Goal: Transaction & Acquisition: Subscribe to service/newsletter

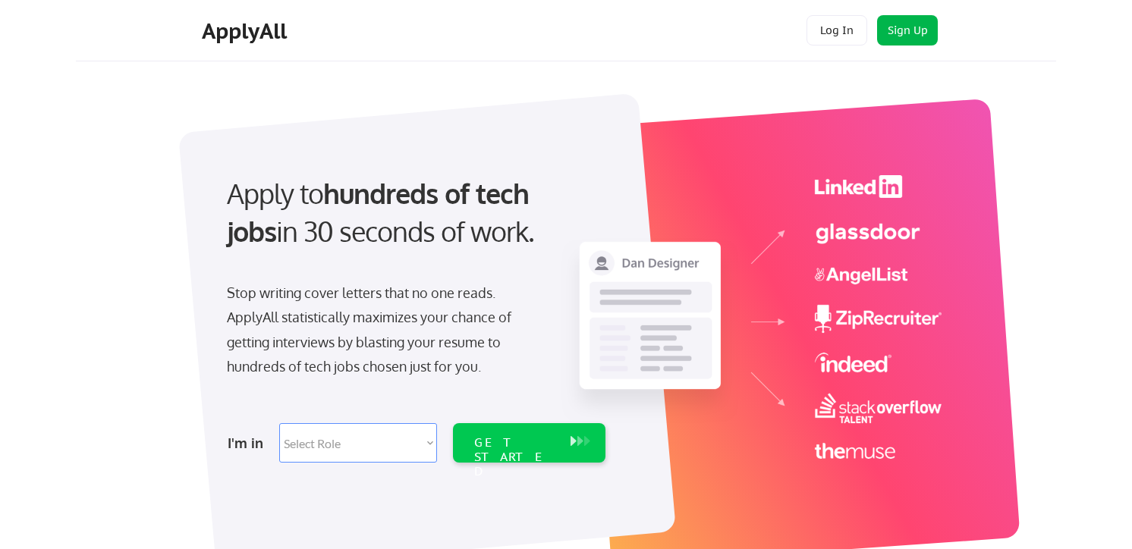
click at [907, 32] on button "Sign Up" at bounding box center [907, 30] width 61 height 30
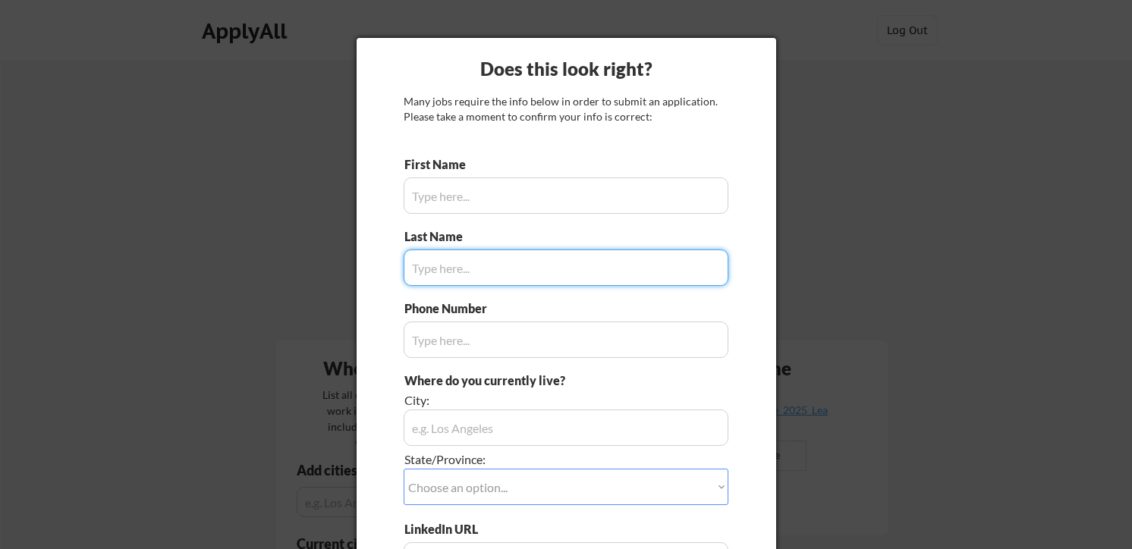
click at [770, 49] on div "Does this look right? Many jobs require the info below in order to submit an ap…" at bounding box center [567, 358] width 420 height 641
click at [933, 238] on div at bounding box center [566, 274] width 1132 height 549
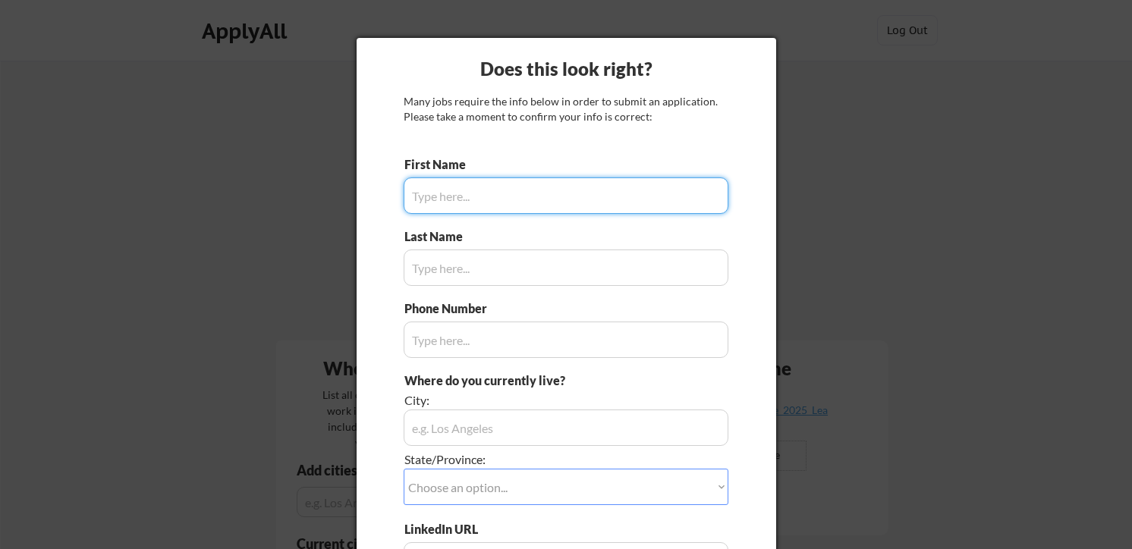
click at [528, 191] on input "input" at bounding box center [566, 196] width 325 height 36
type input "[PERSON_NAME]"
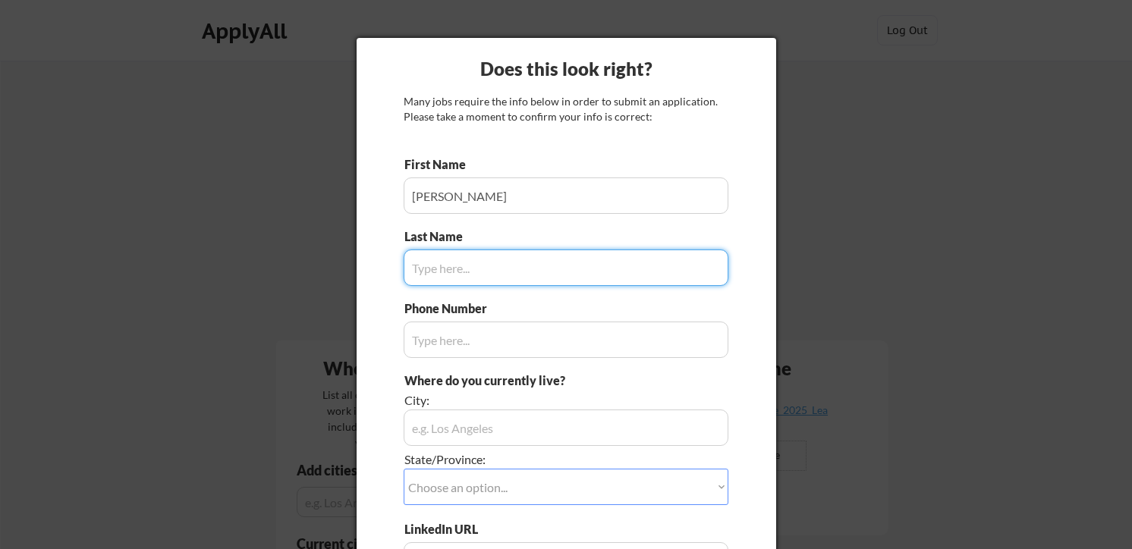
click at [518, 267] on input "input" at bounding box center [566, 268] width 325 height 36
type input "[PERSON_NAME]"
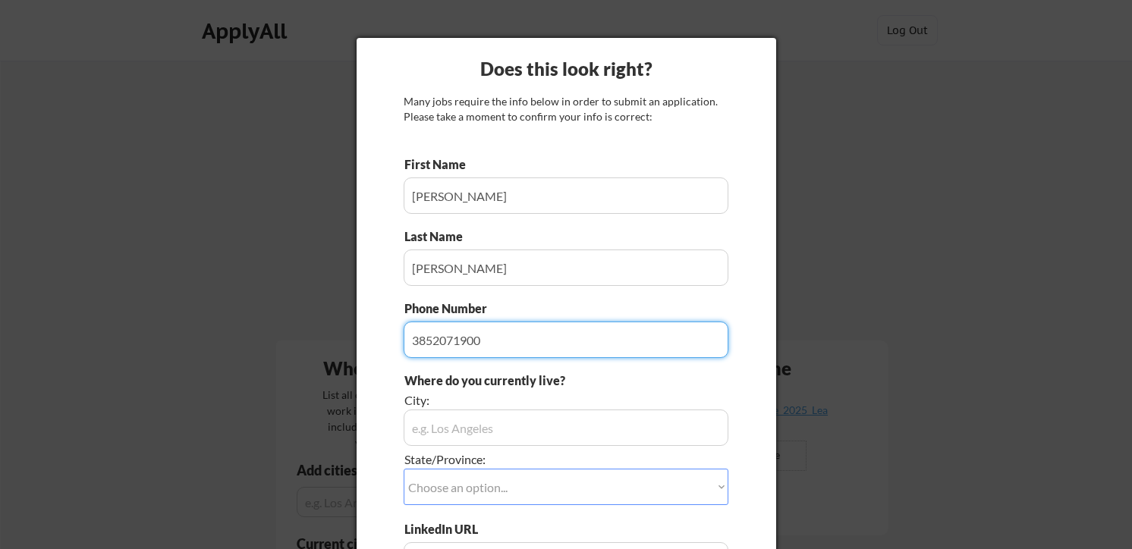
type input "3852071900"
click at [518, 436] on input "input" at bounding box center [566, 428] width 325 height 36
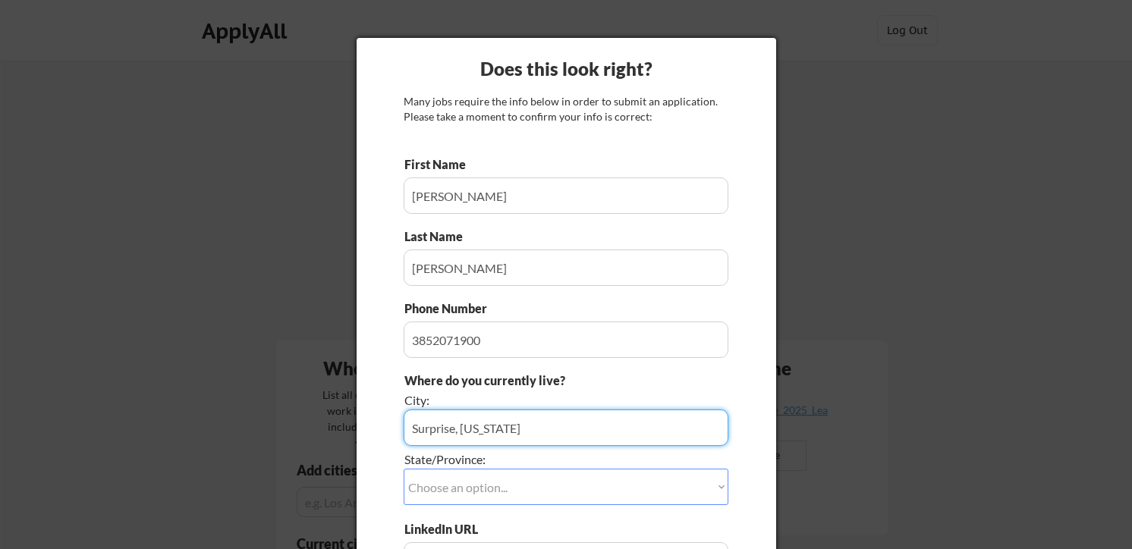
type input "Surprise, [US_STATE]"
click at [544, 491] on select "Choose an option... Other/Not Applicable [US_STATE] [US_STATE] [GEOGRAPHIC_DATA…" at bounding box center [566, 487] width 325 height 36
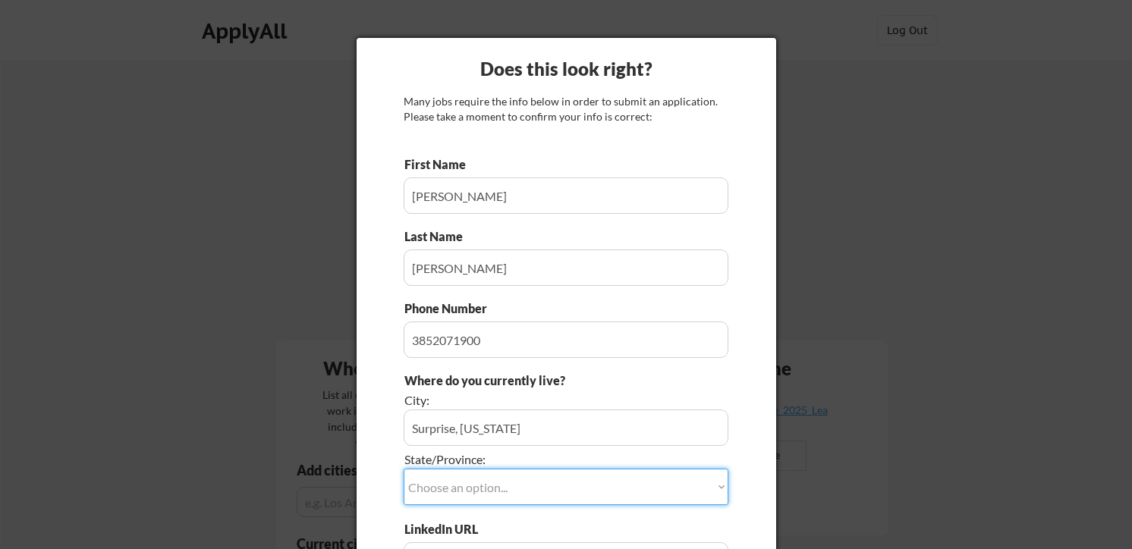
select select ""[US_STATE]""
click at [404, 469] on select "Choose an option... Other/Not Applicable [US_STATE] [US_STATE] [GEOGRAPHIC_DATA…" at bounding box center [566, 487] width 325 height 36
click at [525, 423] on input "input" at bounding box center [566, 428] width 325 height 36
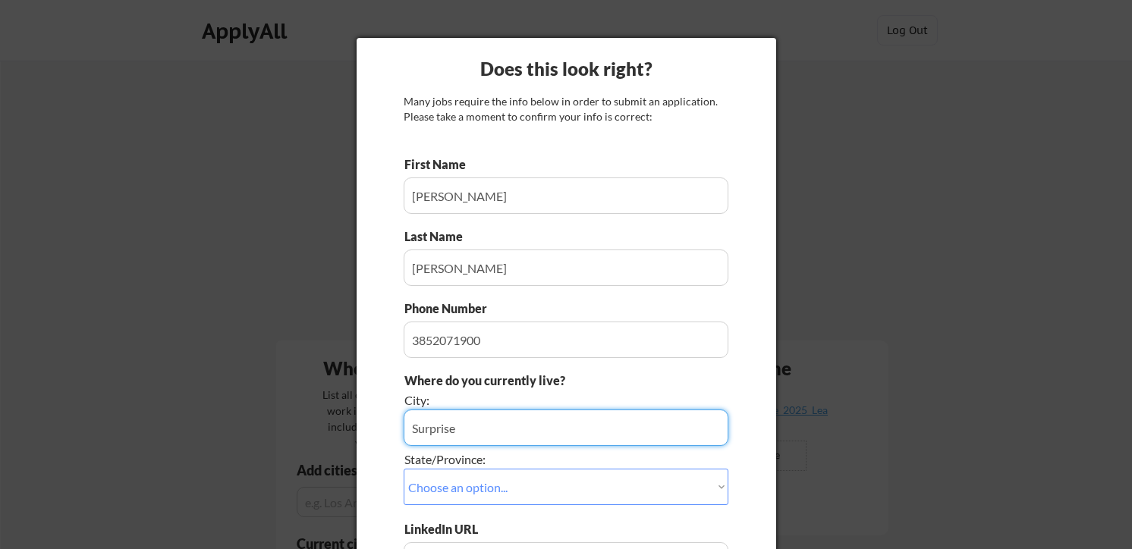
type input "Surprise"
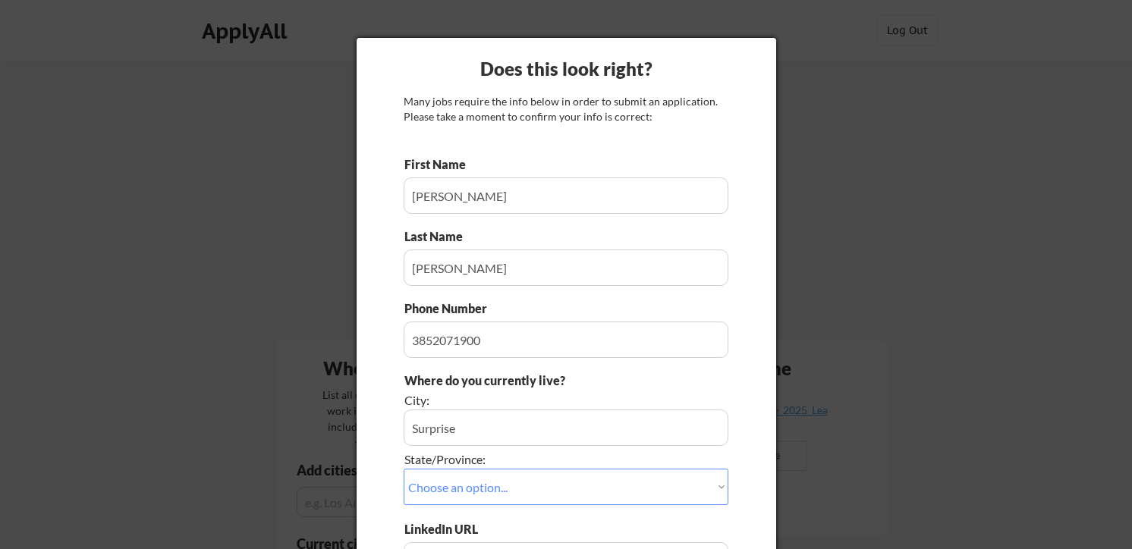
click at [773, 439] on div "Does this look right? Many jobs require the info below in order to submit an ap…" at bounding box center [567, 358] width 420 height 641
click at [755, 437] on div "Does this look right? Many jobs require the info below in order to submit an ap…" at bounding box center [567, 358] width 420 height 641
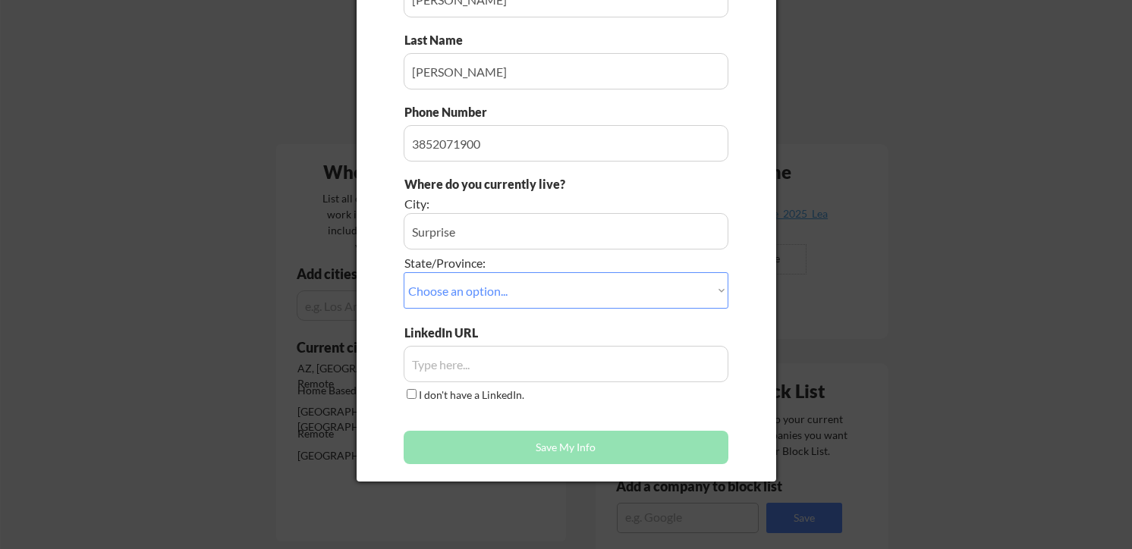
scroll to position [213, 0]
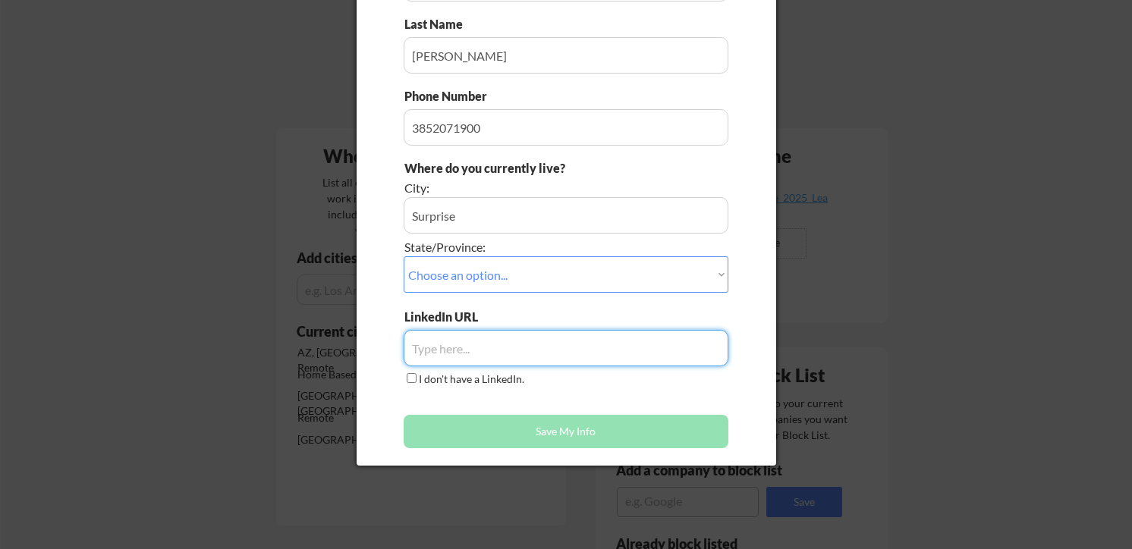
click at [491, 348] on input "input" at bounding box center [566, 348] width 325 height 36
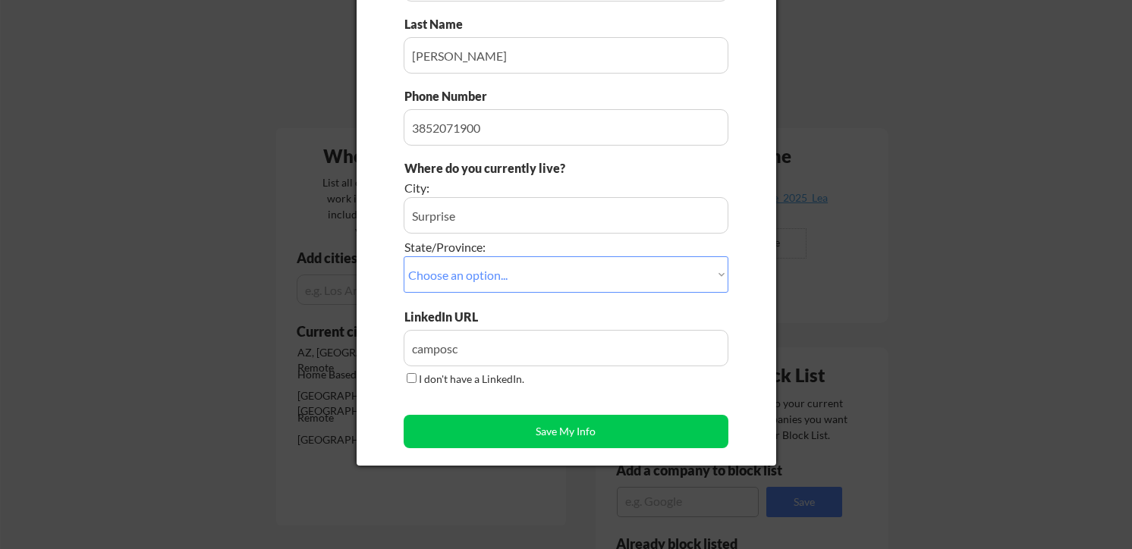
click at [514, 257] on select "Choose an option... Other/Not Applicable [US_STATE] [US_STATE] [GEOGRAPHIC_DATA…" at bounding box center [566, 275] width 325 height 36
click at [404, 257] on select "Choose an option... Other/Not Applicable [US_STATE] [US_STATE] [GEOGRAPHIC_DATA…" at bounding box center [566, 275] width 325 height 36
drag, startPoint x: 537, startPoint y: 357, endPoint x: 301, endPoint y: 342, distance: 237.3
click at [301, 337] on body "Your Dashboard Jobs await! Hit the green button below to sign up for a plan and…" at bounding box center [566, 61] width 1132 height 549
paste input "[URL][DOMAIN_NAME]"
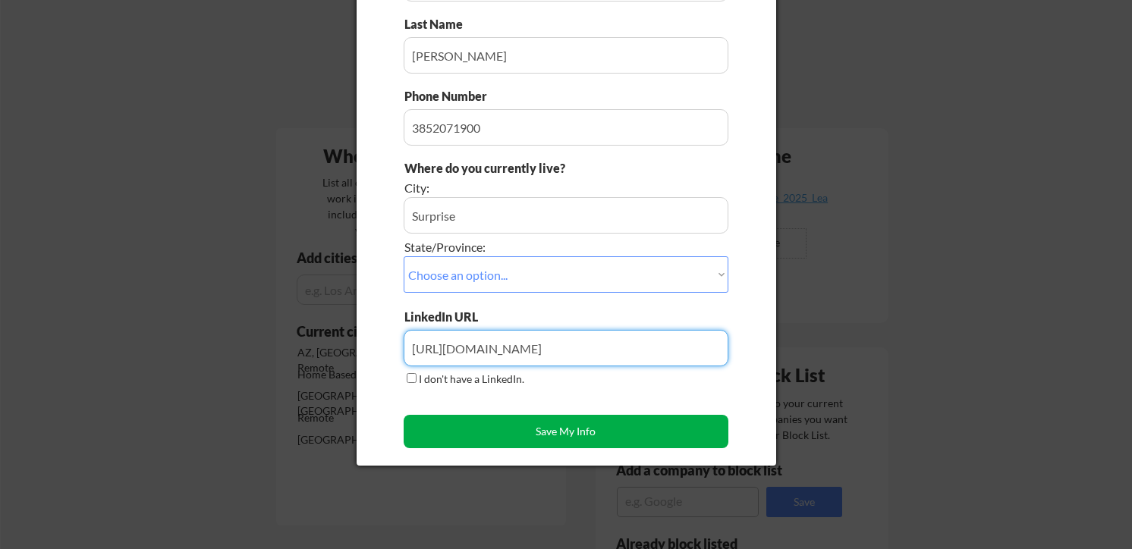
type input "[URL][DOMAIN_NAME]"
click at [587, 436] on button "Save My Info" at bounding box center [566, 431] width 325 height 33
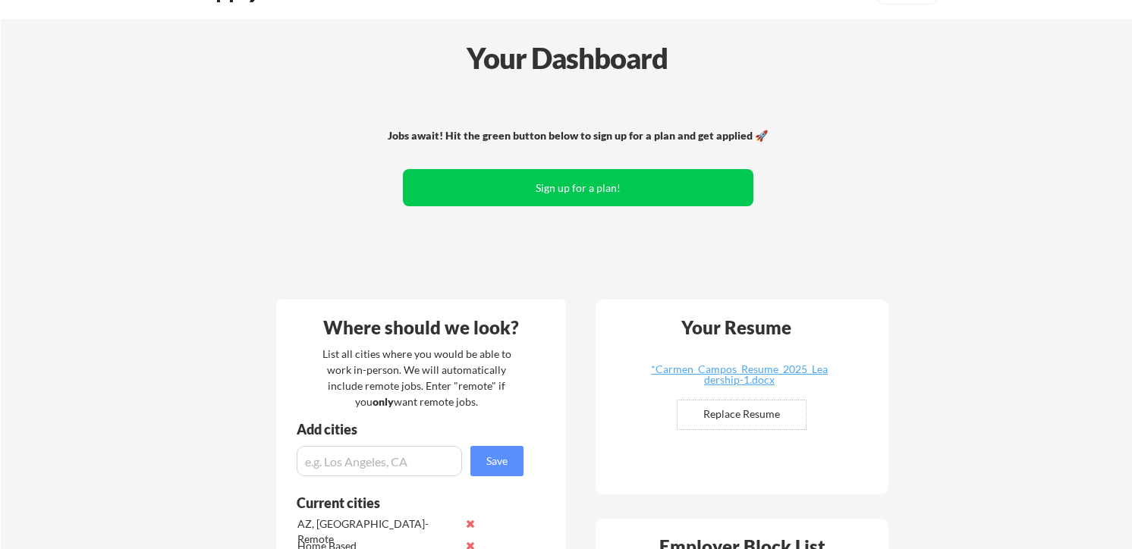
scroll to position [0, 0]
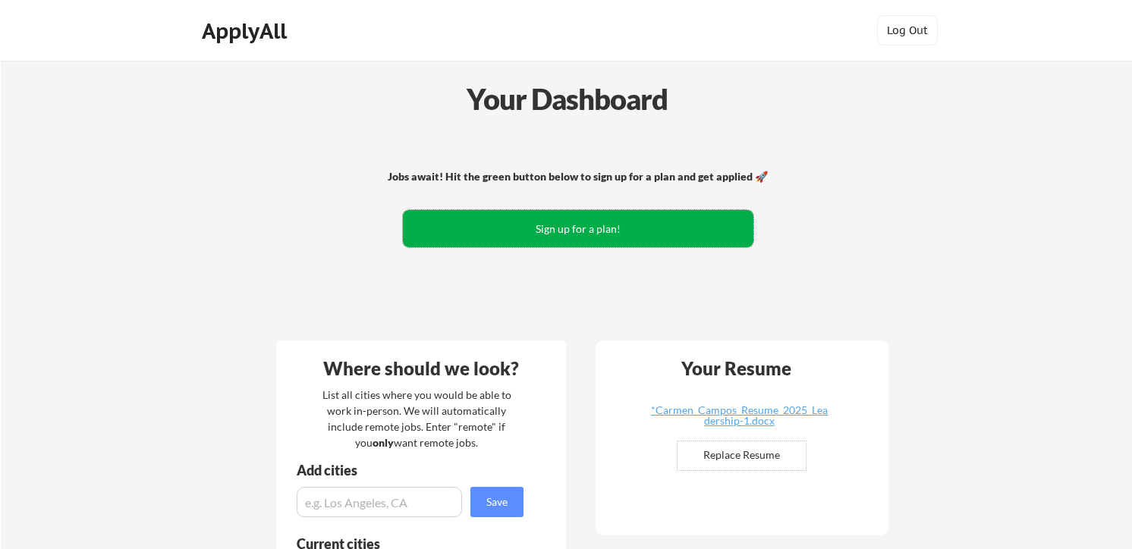
click at [663, 232] on button "Sign up for a plan!" at bounding box center [578, 228] width 351 height 37
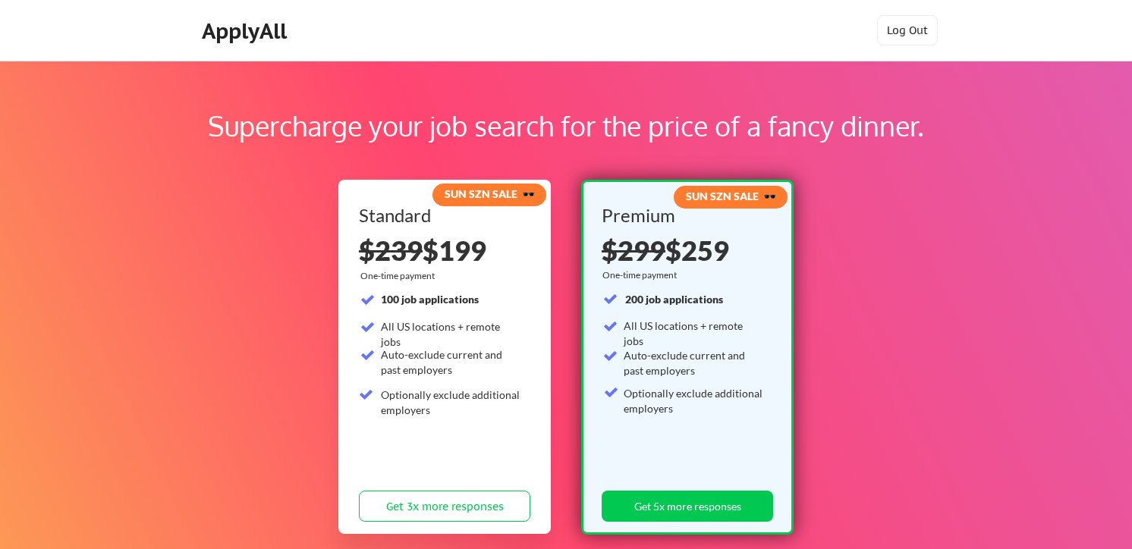
click at [896, 411] on div "Supercharge your job search for the price of a fancy dinner. SUN SZN SALE 🕶️ St…" at bounding box center [566, 476] width 1132 height 830
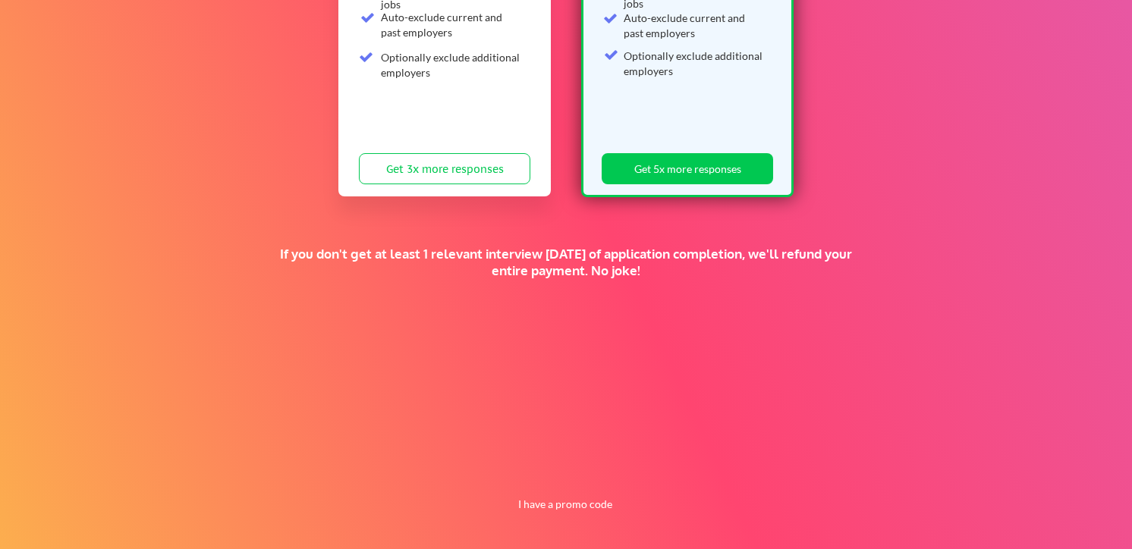
scroll to position [341, 0]
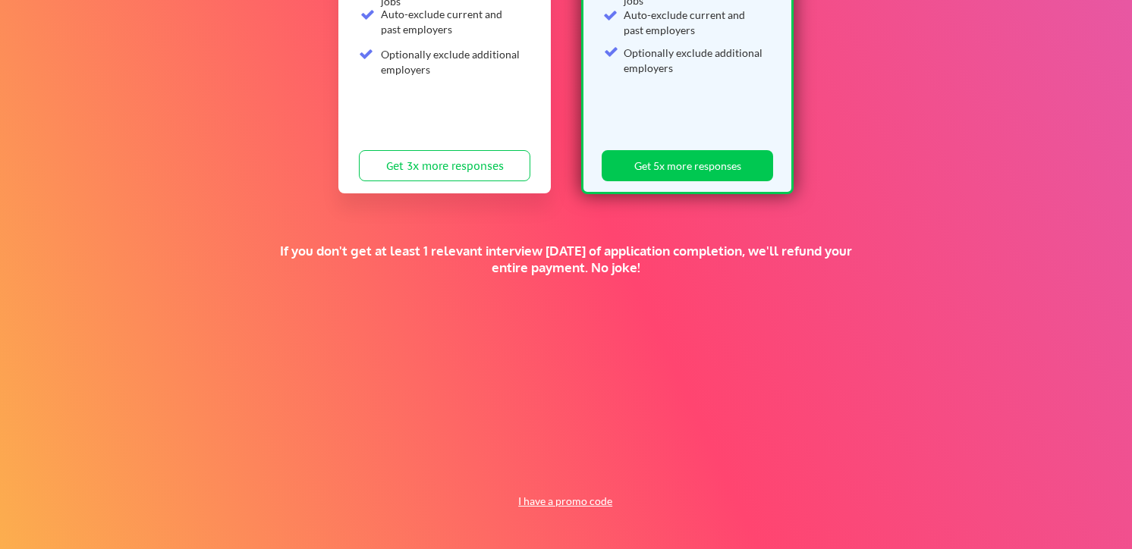
click at [570, 502] on button "I have a promo code" at bounding box center [566, 502] width 112 height 18
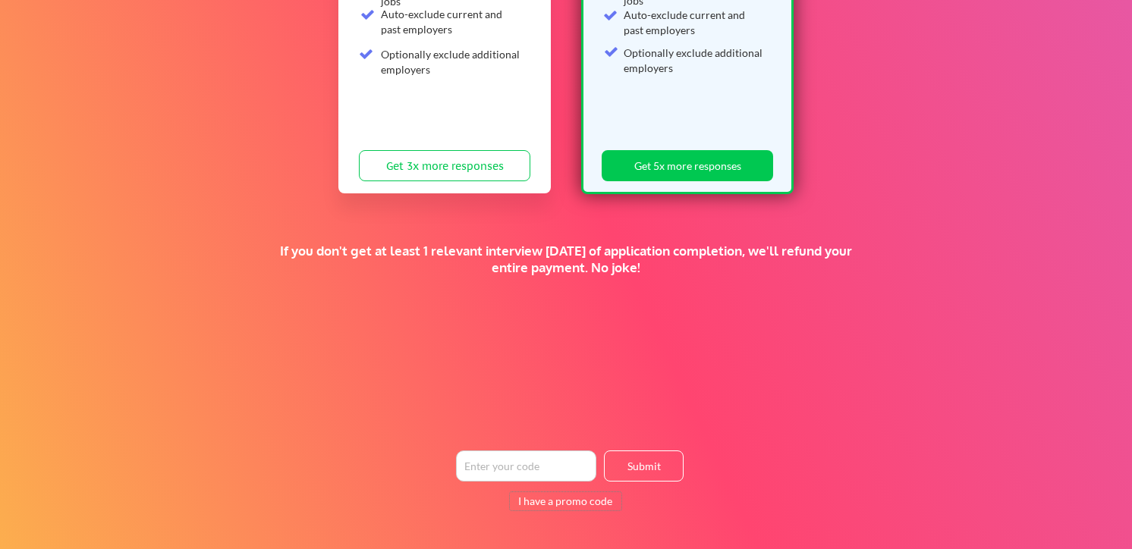
click at [524, 471] on input "input" at bounding box center [526, 466] width 140 height 31
type input "TIMEISMONEY"
click at [657, 466] on button "Submit" at bounding box center [644, 466] width 80 height 31
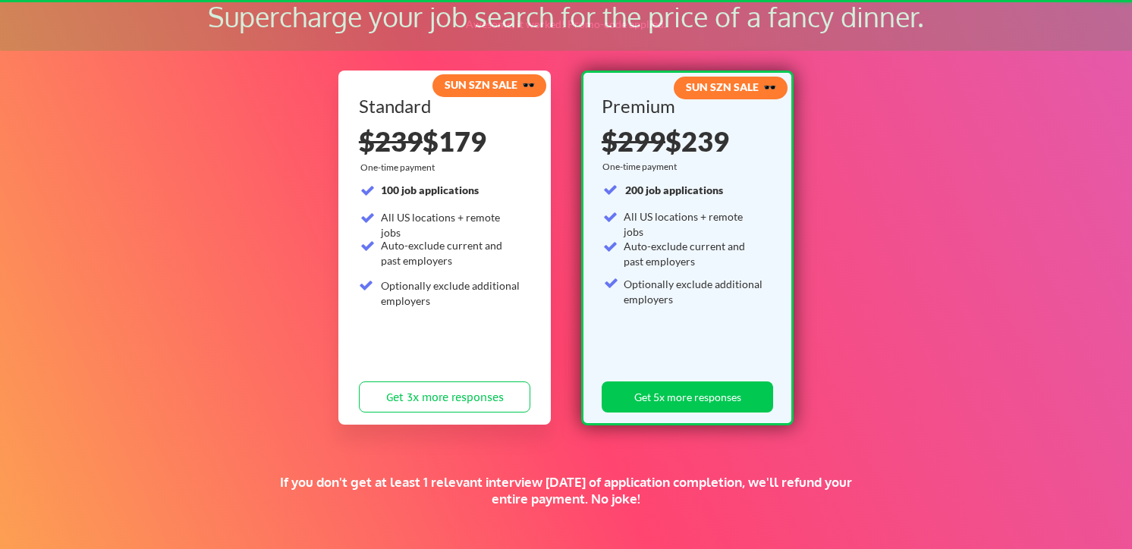
scroll to position [105, 0]
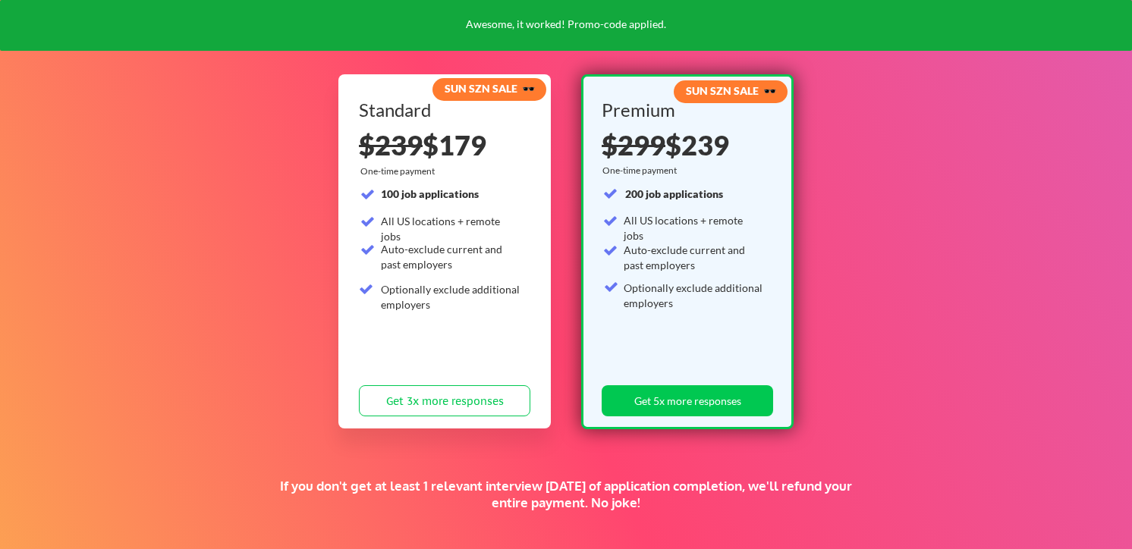
click at [896, 284] on div "Supercharge your job search for the price of a fancy dinner. SUN SZN SALE 🕶️ St…" at bounding box center [566, 370] width 1132 height 830
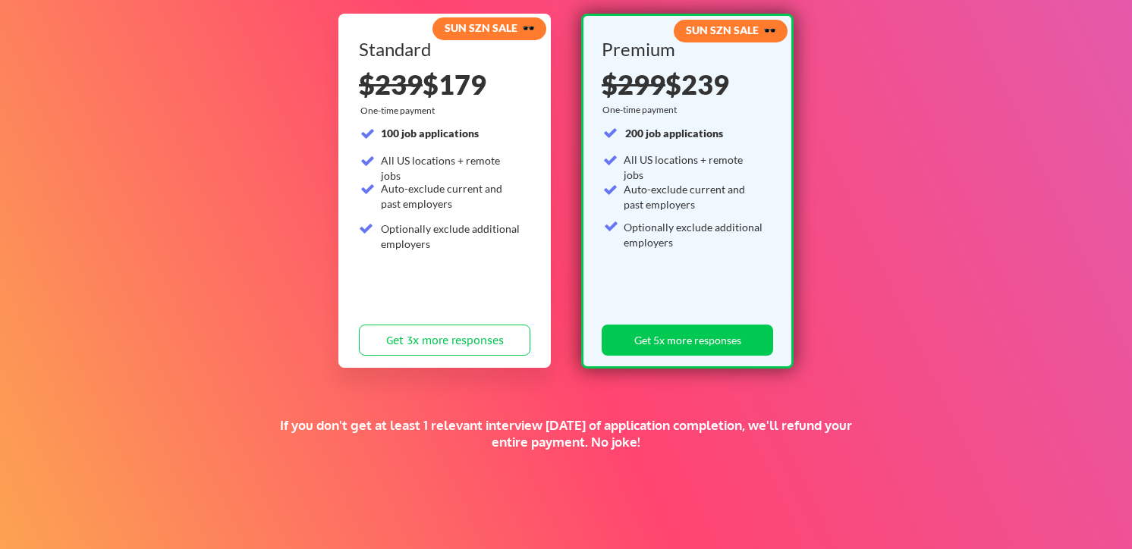
scroll to position [136, 0]
